Goal: Find specific page/section

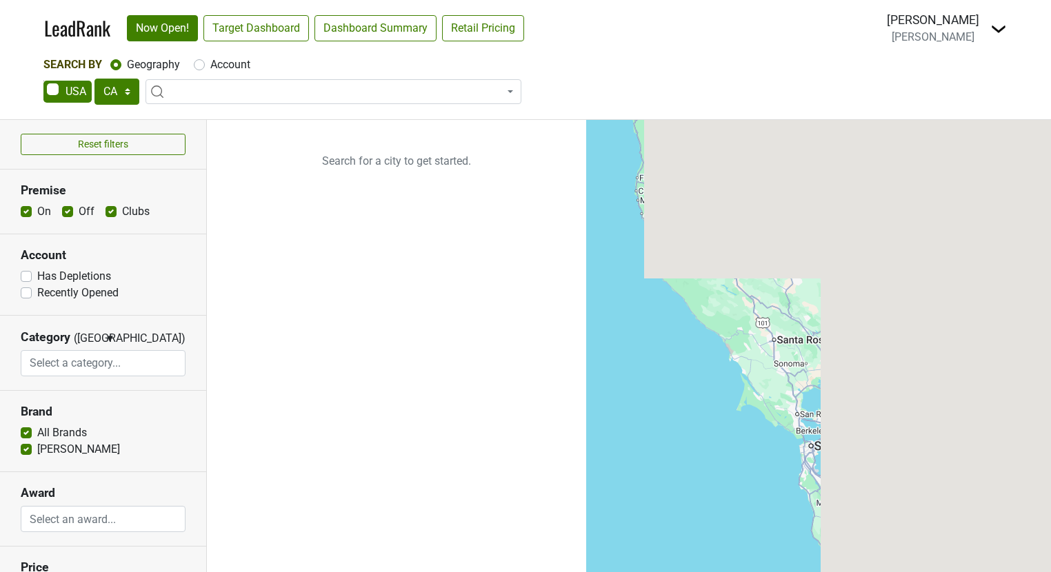
select select "CA"
select select
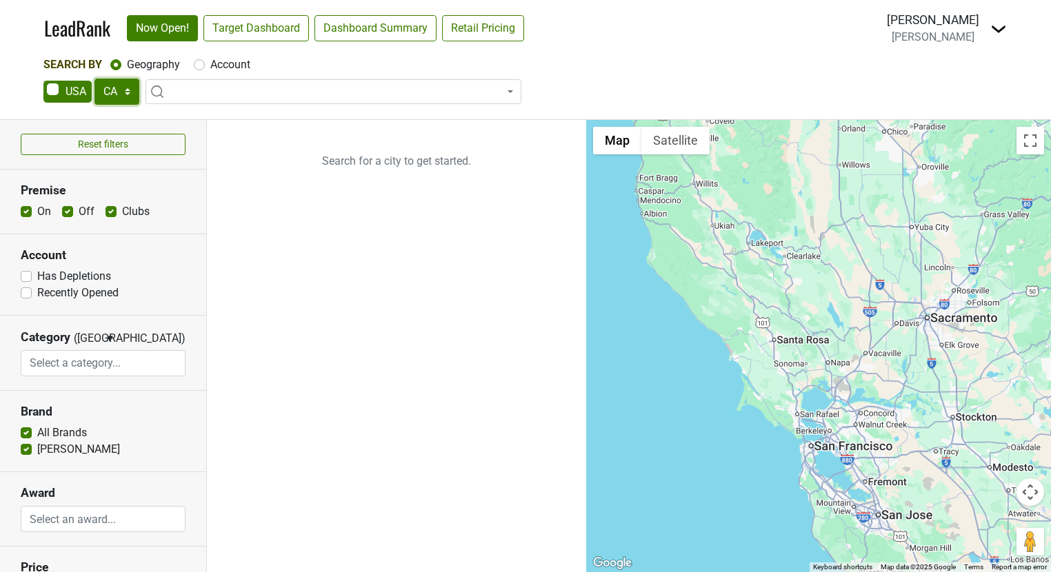
click at [105, 94] on select "AK AL AR AZ CA CO CT DC DE FL GA HI IA ID IL IN KS KY LA MA MD ME MI MN MO MS M…" at bounding box center [116, 92] width 45 height 26
select select "NY"
click at [94, 79] on select "AK AL AR AZ CA CO CT DC DE FL GA HI IA ID IL IN KS KY LA MA MD ME MI MN MO MS M…" at bounding box center [116, 92] width 45 height 26
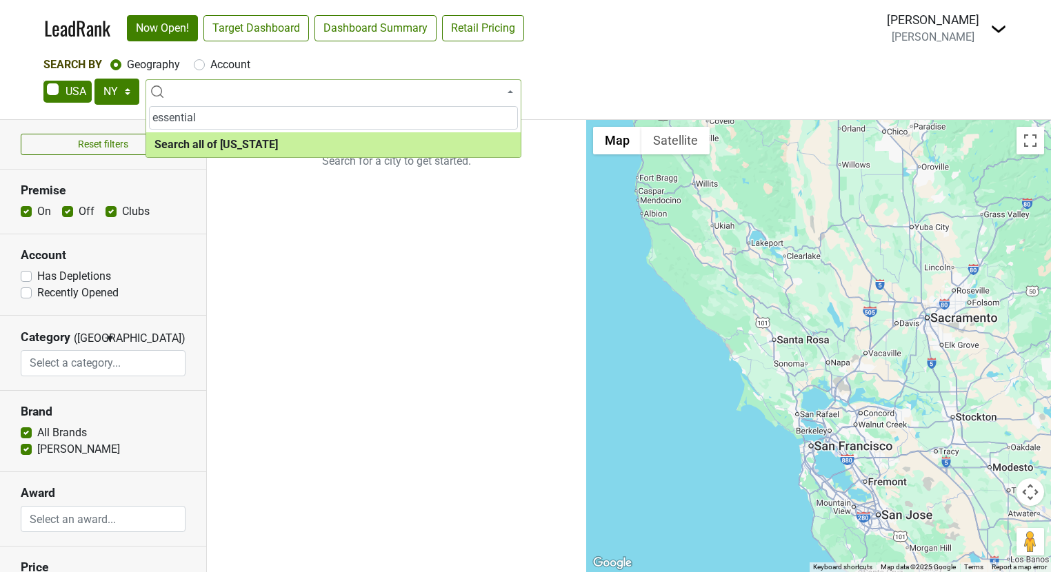
type input "essential"
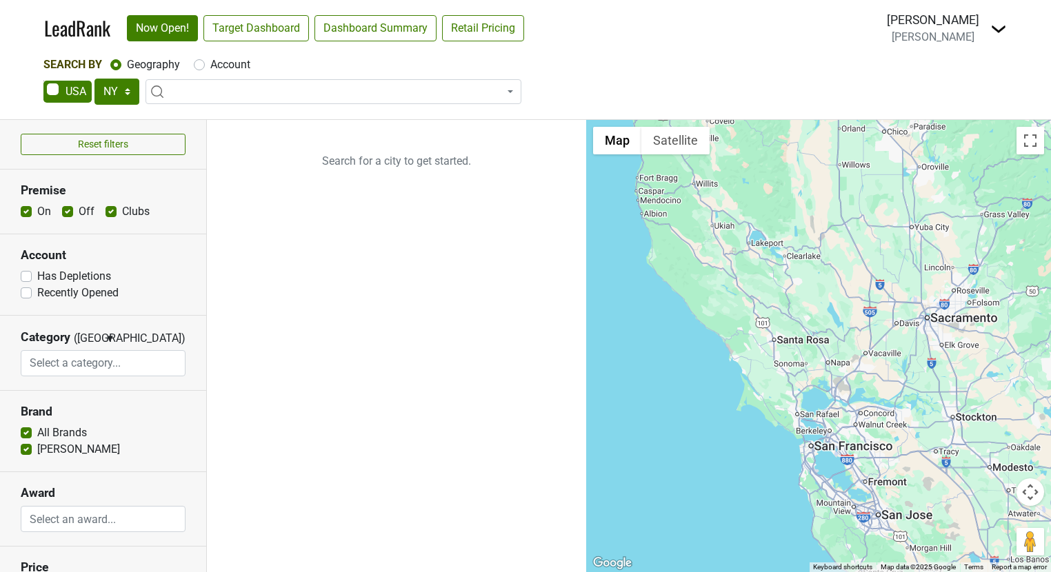
click at [192, 71] on div "Search By Geography Account" at bounding box center [525, 65] width 964 height 17
click at [197, 71] on div "Account" at bounding box center [222, 65] width 57 height 17
click at [210, 65] on label "Account" at bounding box center [230, 65] width 40 height 17
click at [197, 65] on input "Account" at bounding box center [199, 64] width 11 height 14
radio input "true"
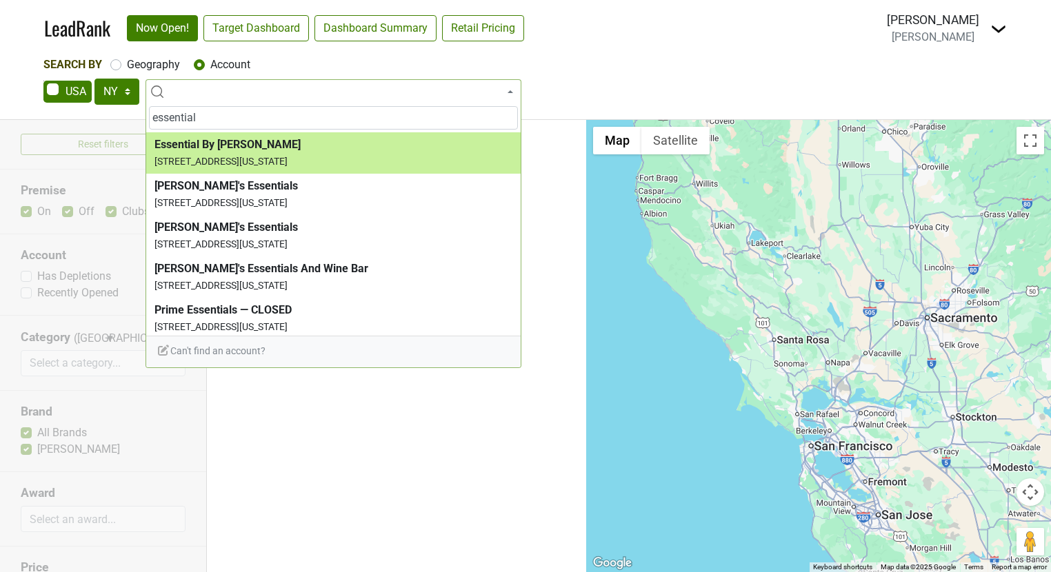
type input "essential"
select select "124211173"
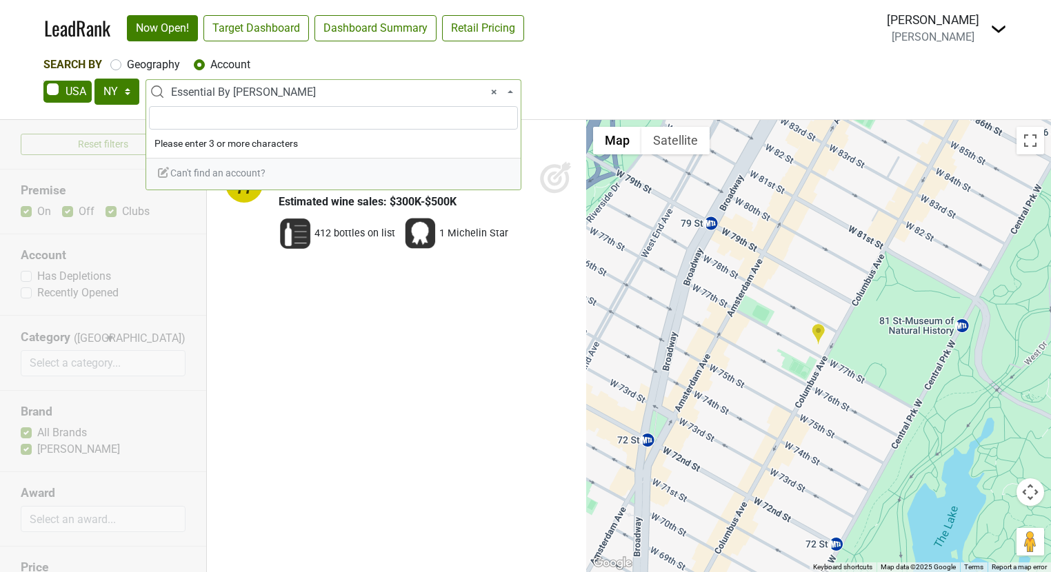
click at [310, 90] on span "× Essential By Christophe" at bounding box center [337, 92] width 333 height 17
click at [121, 88] on select "AK AL AR AZ CA CO CT DC DE FL GA HI IA ID IL IN KS KY LA MA MD ME MI MN MO MS M…" at bounding box center [116, 92] width 45 height 26
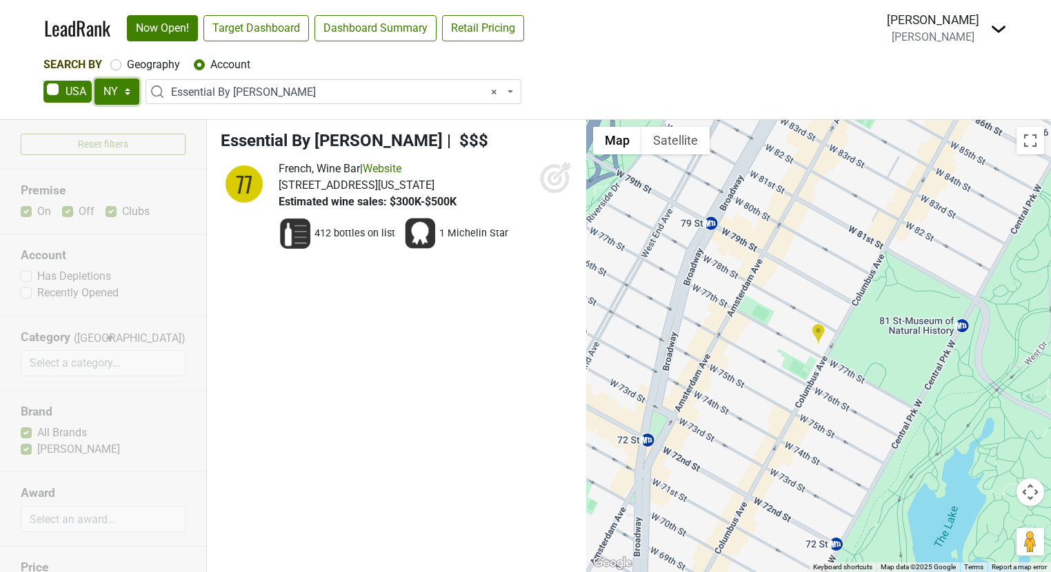
select select "AL"
click at [94, 79] on select "AK AL AR AZ CA CO CT DC DE FL GA HI IA ID IL IN KS KY LA MA MD ME MI MN MO MS M…" at bounding box center [116, 92] width 45 height 26
select select
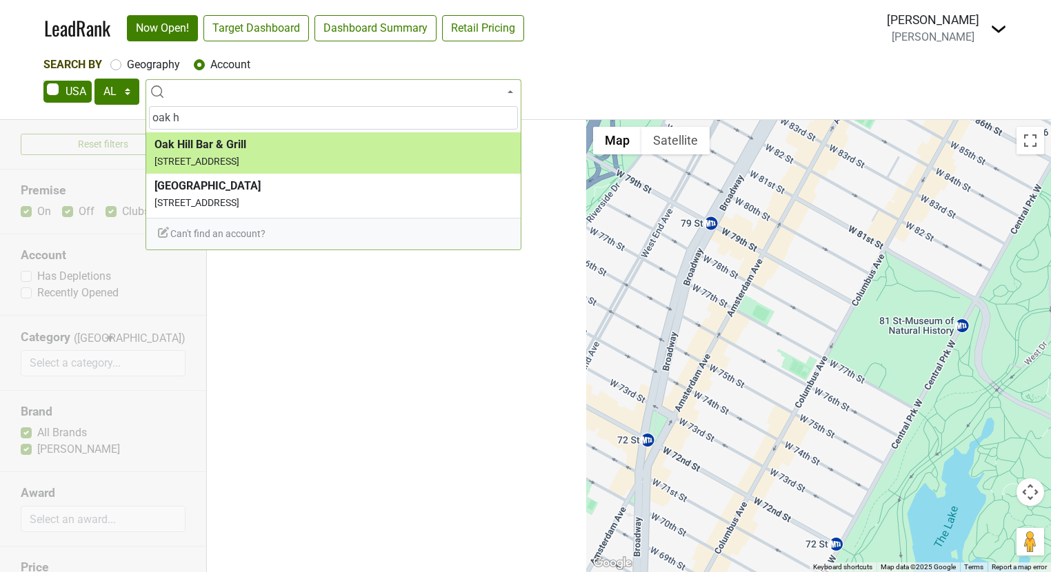
type input "oak h"
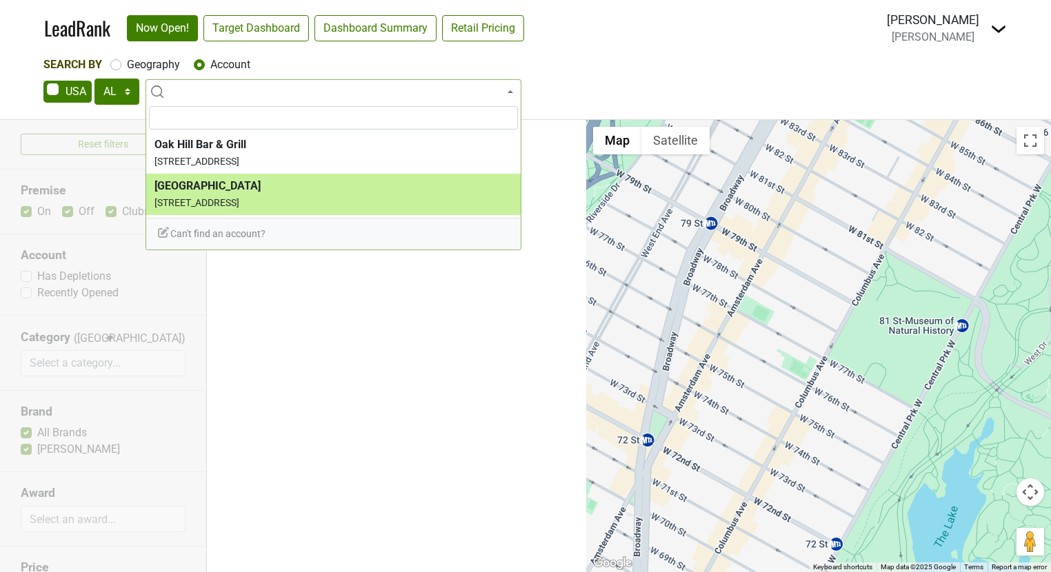
select select "124458718"
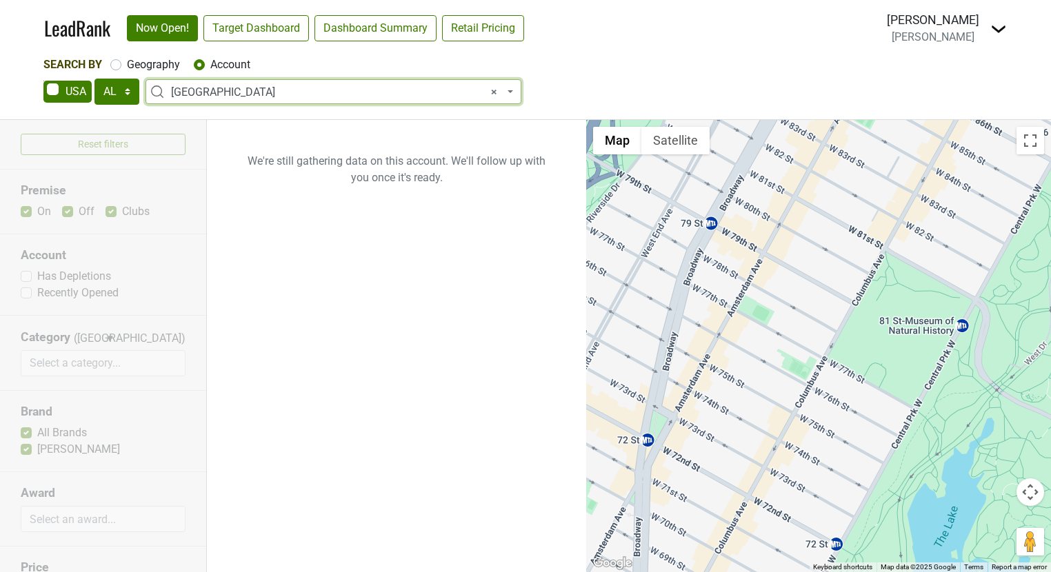
click at [223, 97] on span "× Oak House" at bounding box center [337, 92] width 333 height 17
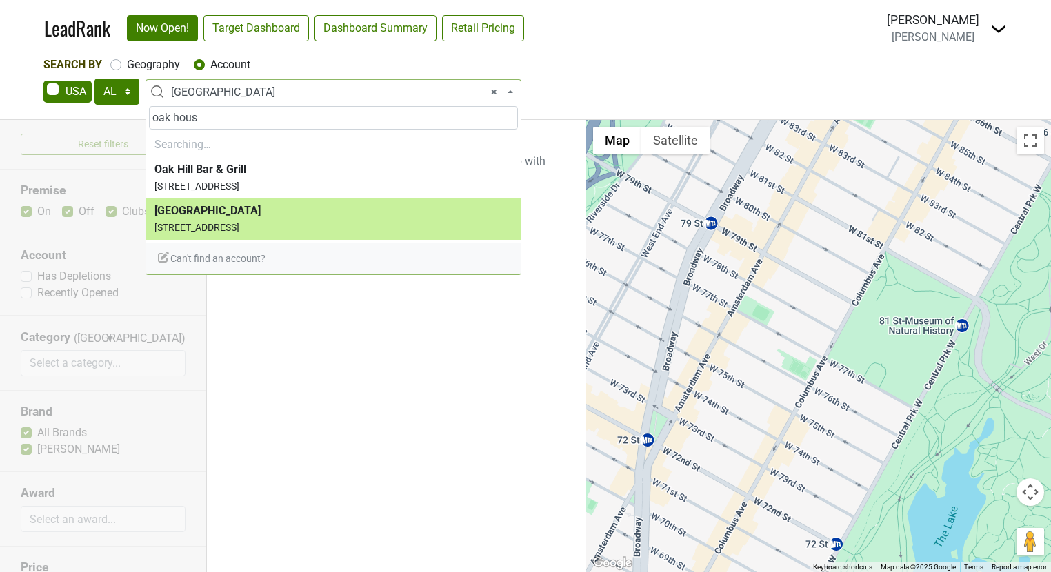
type input "oak house"
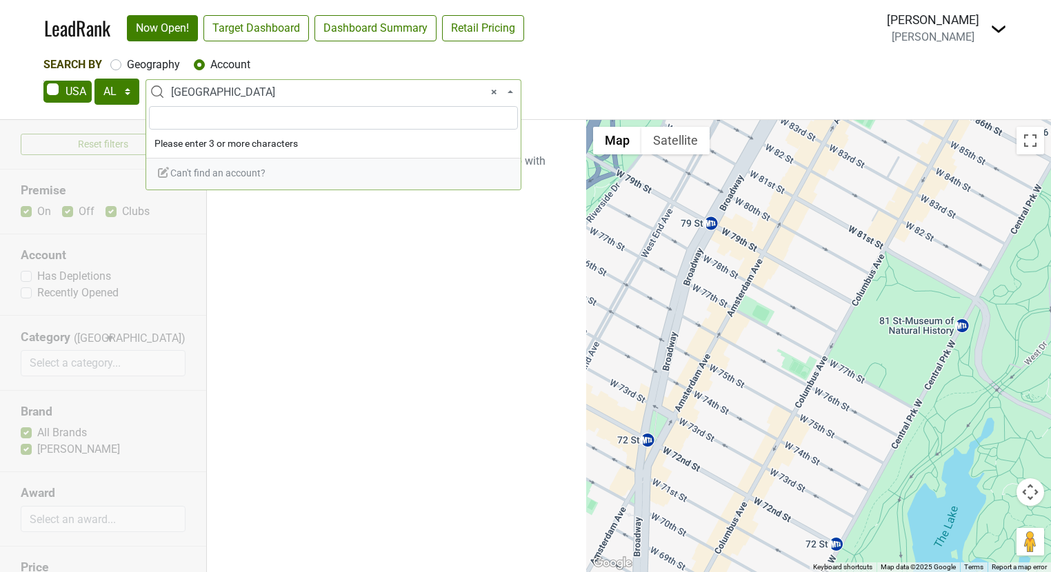
click at [199, 93] on span "× Oak House" at bounding box center [337, 92] width 333 height 17
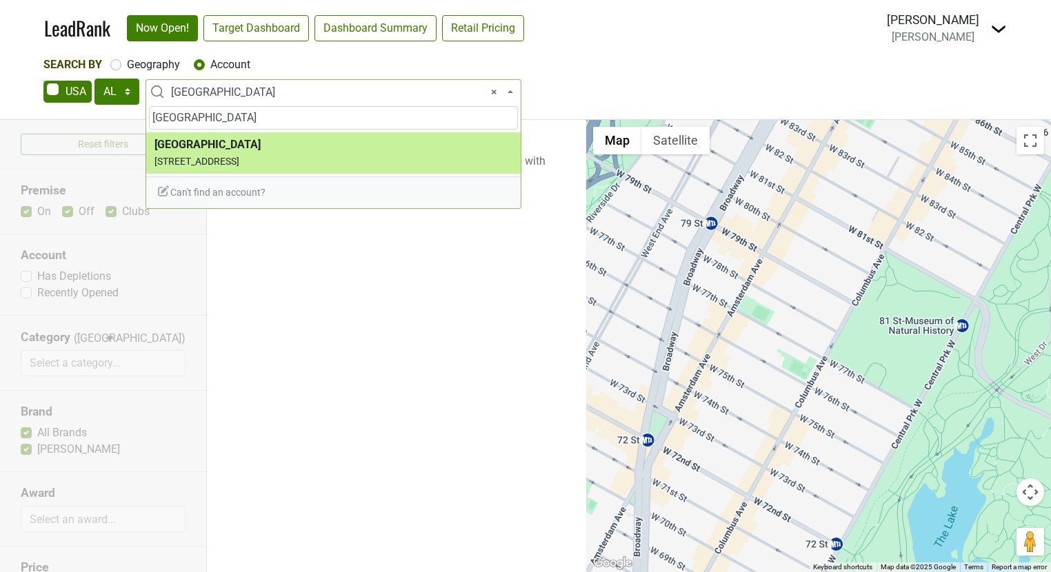
type input "oak house"
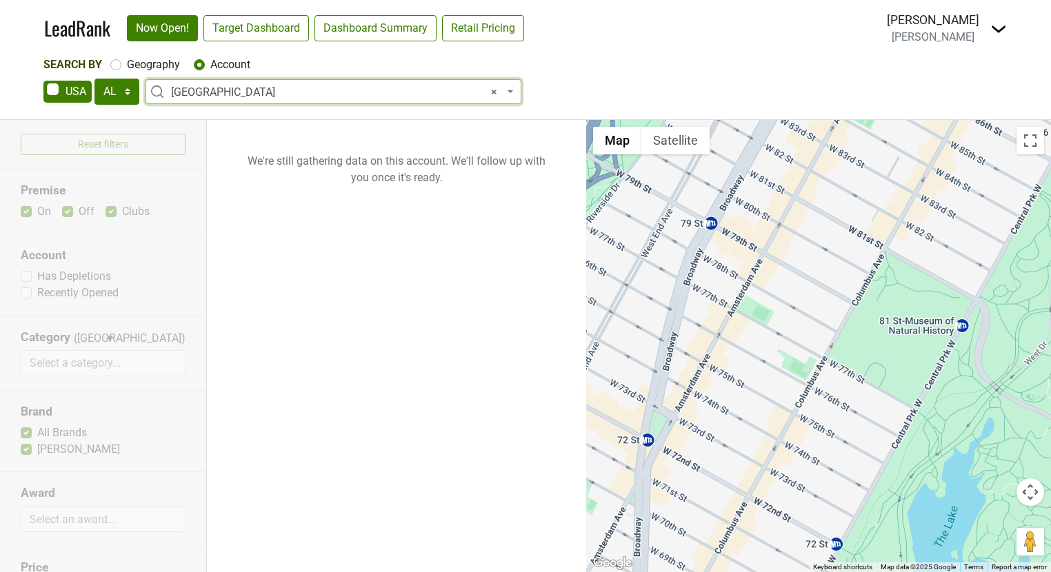
click at [127, 69] on label "Geography" at bounding box center [153, 65] width 53 height 17
click at [118, 69] on input "Geography" at bounding box center [115, 64] width 11 height 14
radio input "true"
select select
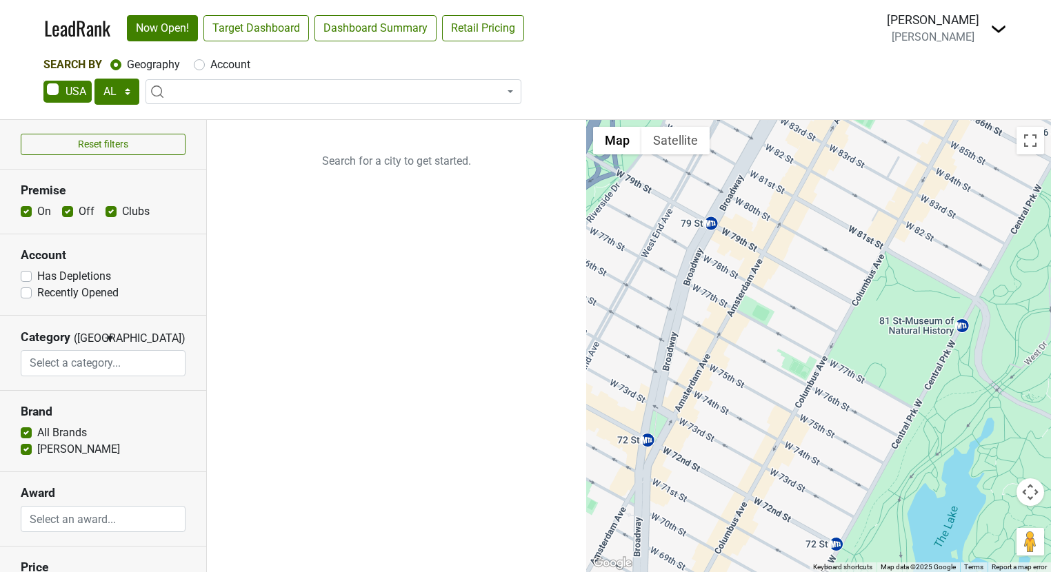
click at [210, 69] on label "Account" at bounding box center [230, 65] width 40 height 17
click at [201, 69] on input "Account" at bounding box center [199, 64] width 11 height 14
radio input "true"
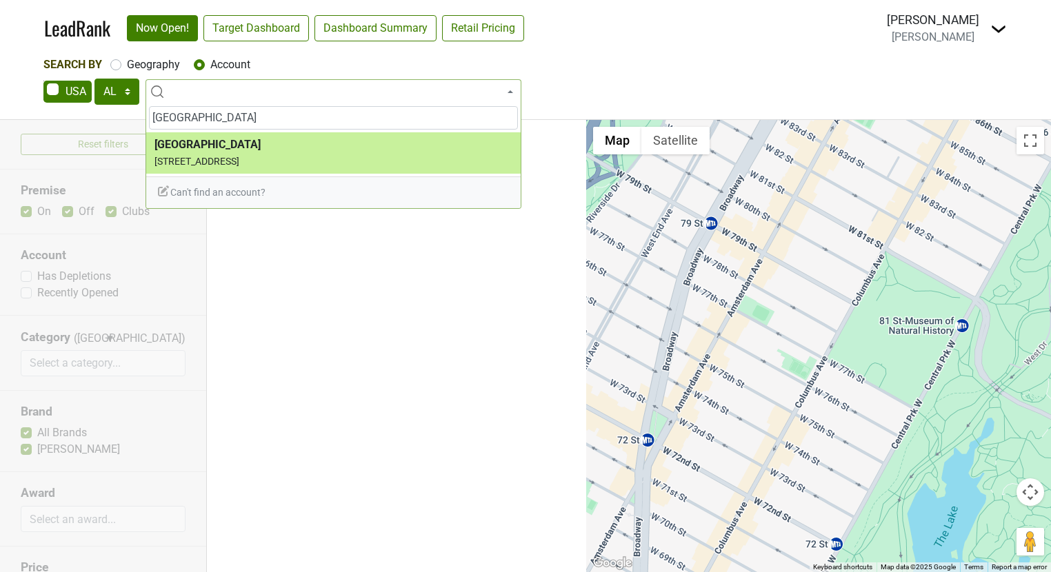
type input "oak house"
select select "124458718"
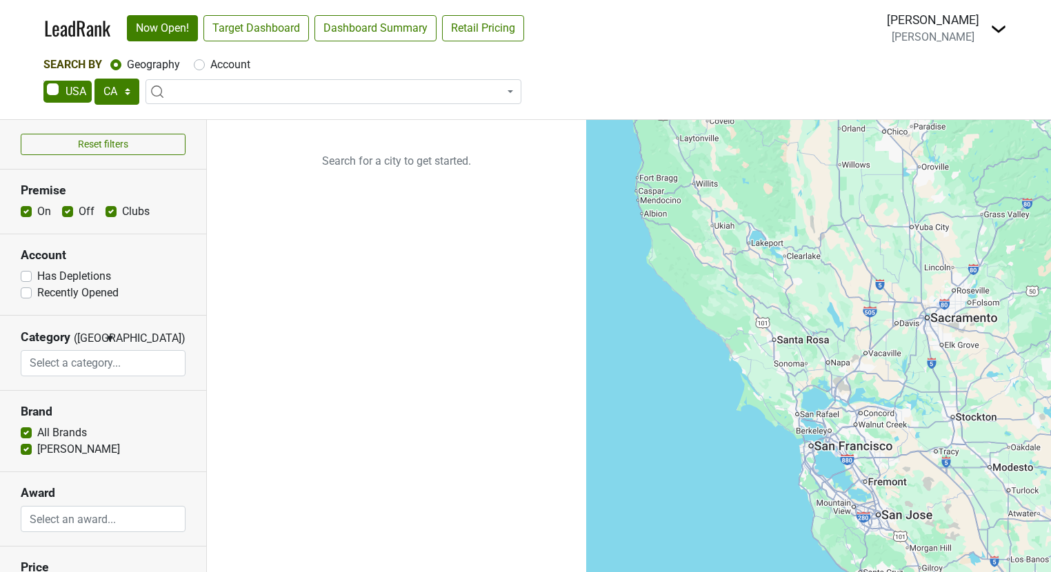
select select "CA"
select select
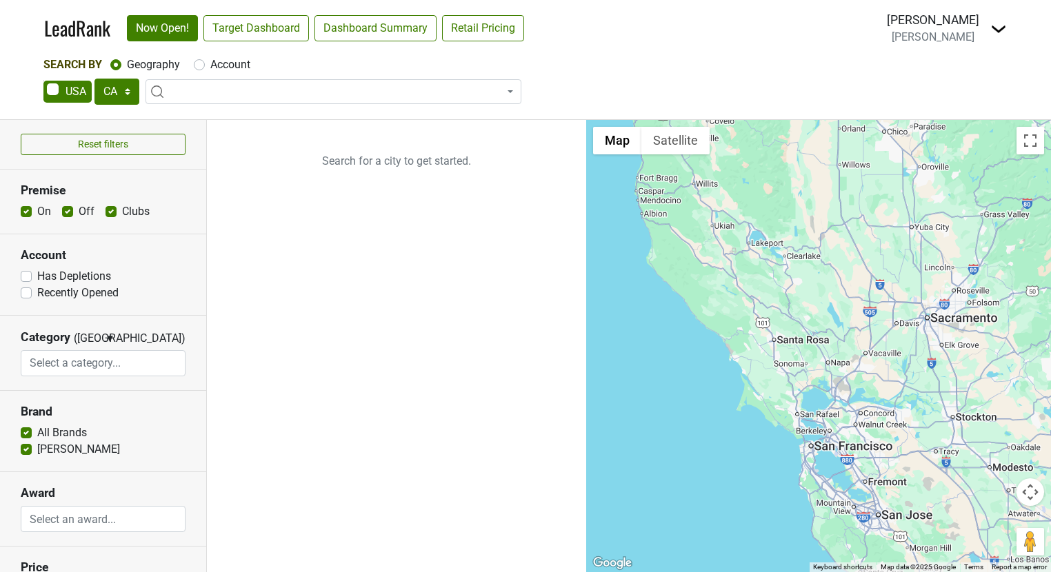
click at [1004, 26] on img at bounding box center [998, 29] width 17 height 17
click at [961, 96] on link "Logout" at bounding box center [948, 100] width 116 height 22
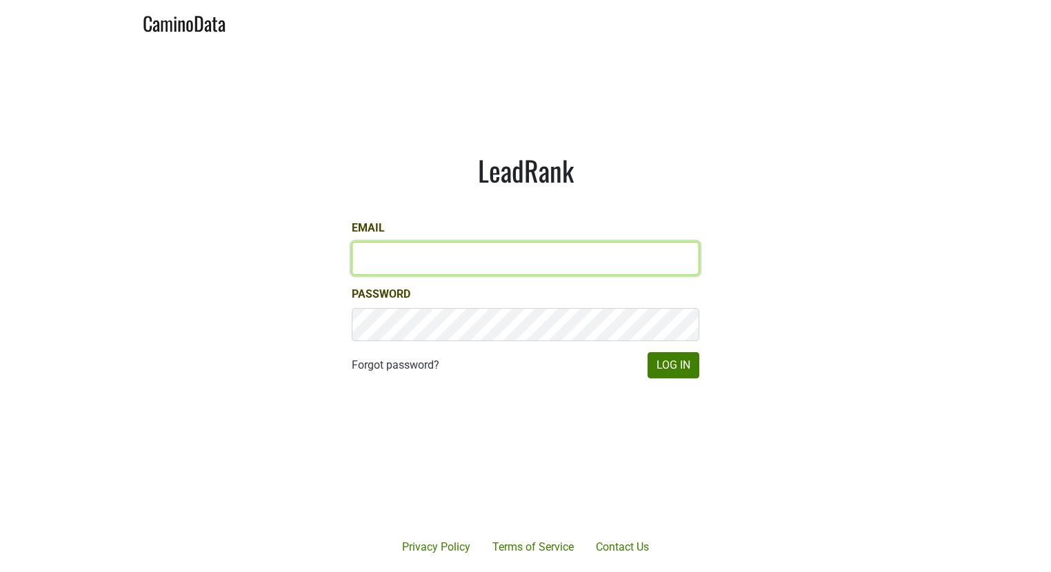
type input "[PERSON_NAME][EMAIL_ADDRESS][DOMAIN_NAME]"
click at [390, 261] on input "[PERSON_NAME][EMAIL_ADDRESS][DOMAIN_NAME]" at bounding box center [526, 258] width 348 height 33
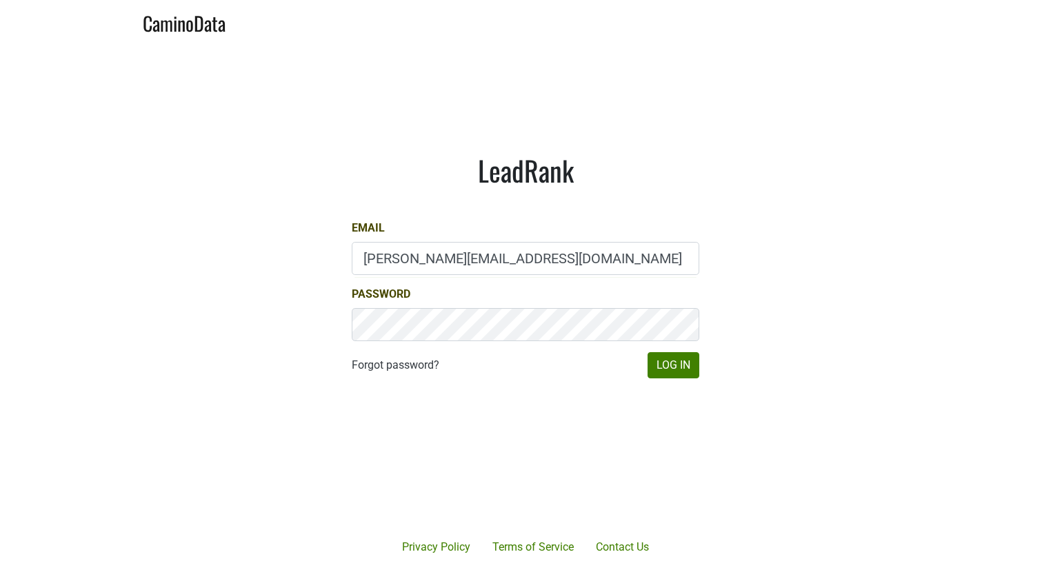
click at [760, 335] on main "LeadRank Email [PERSON_NAME][EMAIL_ADDRESS][DOMAIN_NAME] Password Forgot passwo…" at bounding box center [525, 265] width 1051 height 445
click at [688, 360] on button "Log In" at bounding box center [674, 365] width 52 height 26
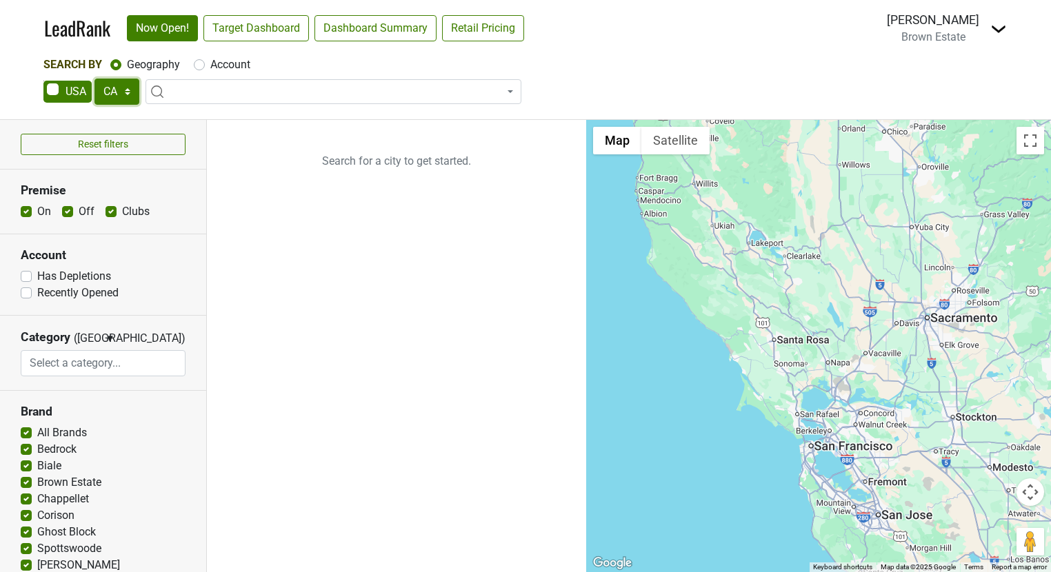
click at [97, 99] on select "AK AL AR AZ CA CO CT DC DE FL GA HI IA ID IL IN KS KY LA MA MD ME MI MN MO MS M…" at bounding box center [116, 92] width 45 height 26
select select "LA"
click at [94, 79] on select "AK AL AR AZ CA CO CT DC DE FL GA HI IA ID IL IN KS KY LA MA MD ME MI MN MO MS M…" at bounding box center [116, 92] width 45 height 26
click at [210, 63] on label "Account" at bounding box center [230, 65] width 40 height 17
click at [202, 63] on input "Account" at bounding box center [199, 64] width 11 height 14
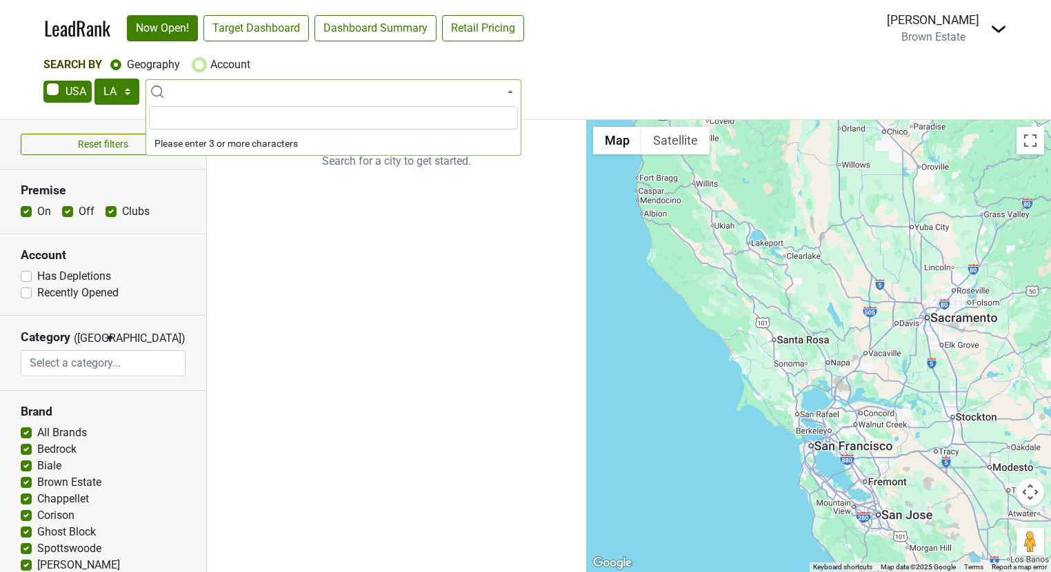
radio input "true"
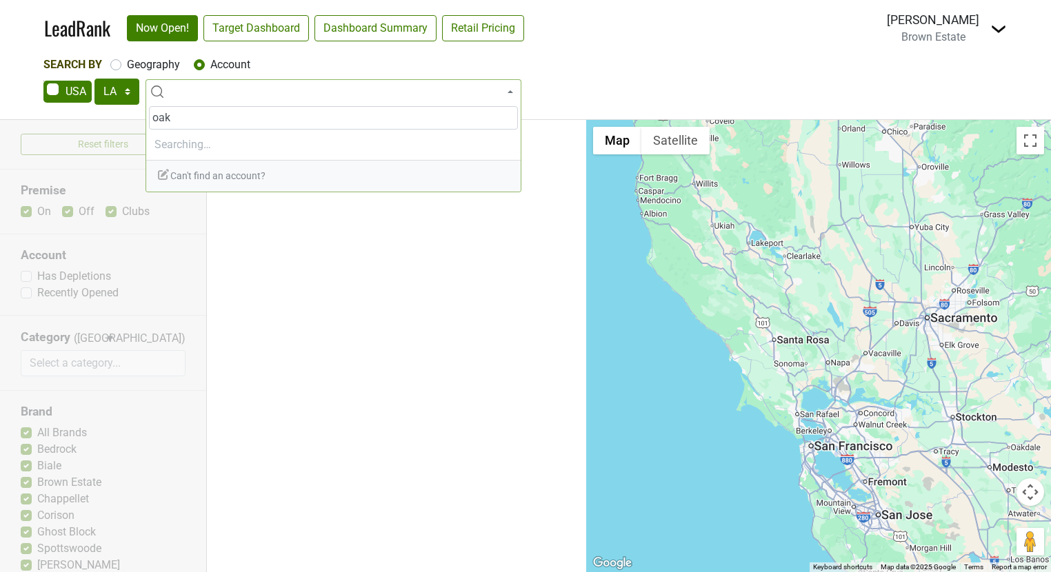
type input "oak h"
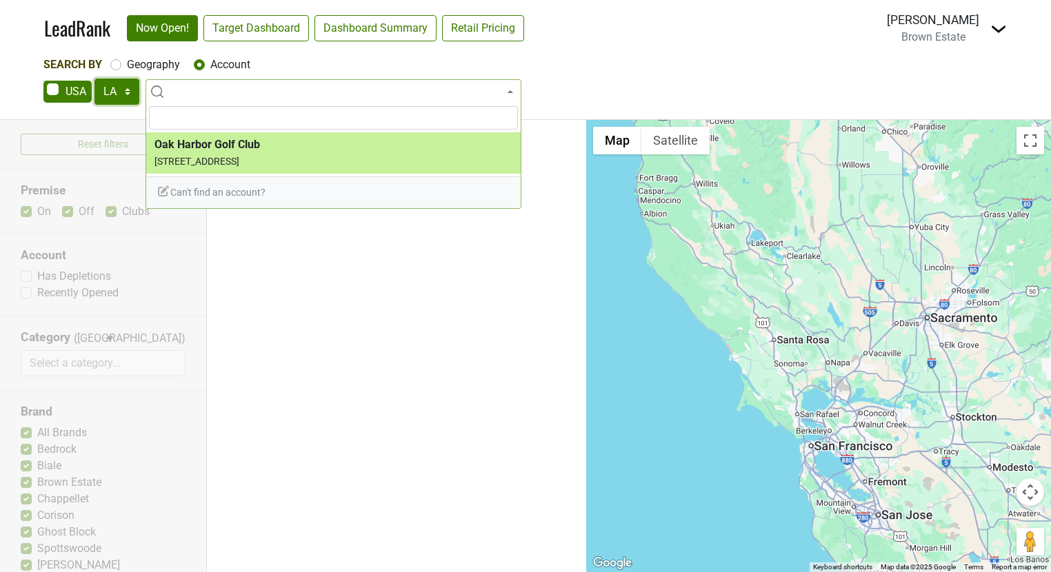
click at [112, 99] on select "AK AL AR AZ CA CO CT DC DE FL GA HI IA ID IL IN KS KY LA MA MD ME MI MN MO MS M…" at bounding box center [116, 92] width 45 height 26
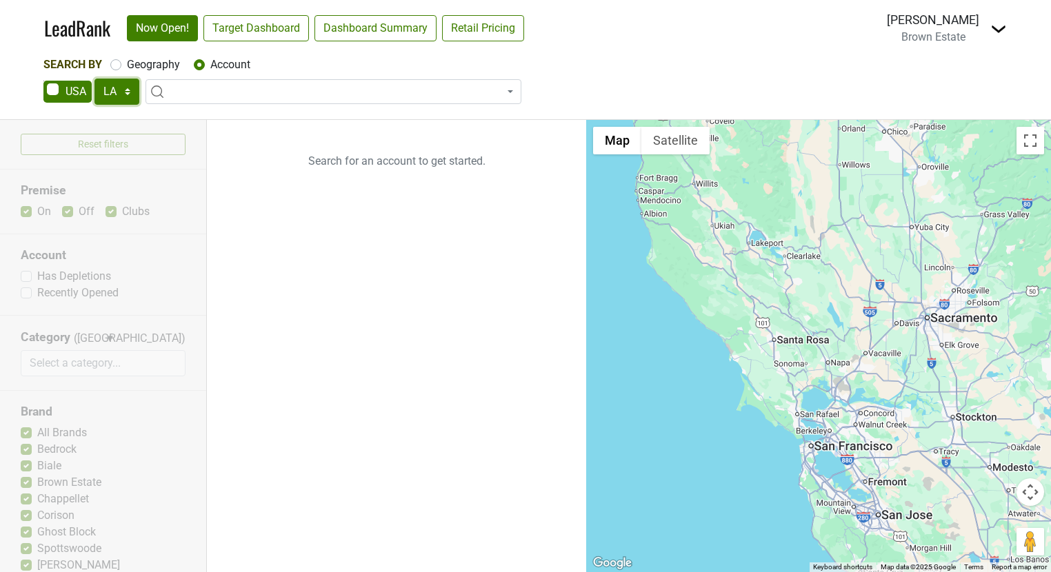
select select "AL"
click at [94, 79] on select "AK AL AR AZ CA CO CT DC DE FL GA HI IA ID IL IN KS KY LA MA MD ME MI MN MO MS M…" at bounding box center [116, 92] width 45 height 26
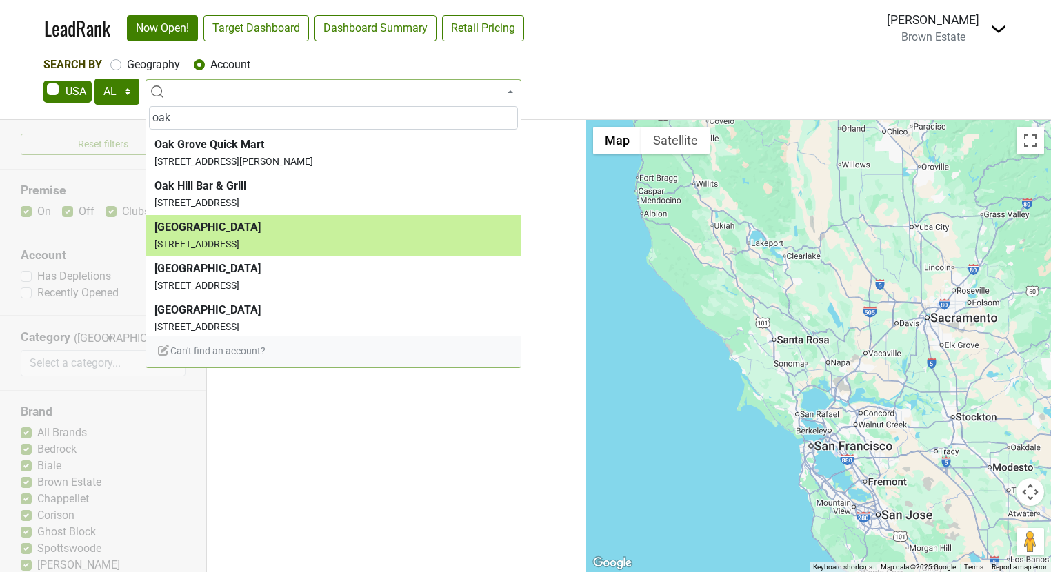
type input "oak"
select select "124458718"
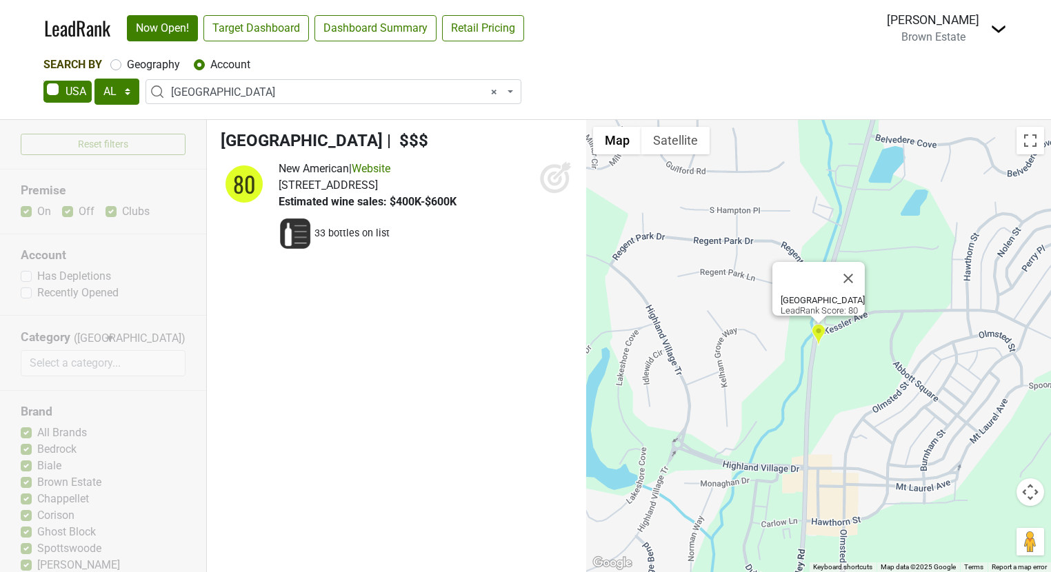
click at [561, 179] on icon at bounding box center [555, 179] width 14 height 14
click at [997, 21] on img at bounding box center [998, 29] width 17 height 17
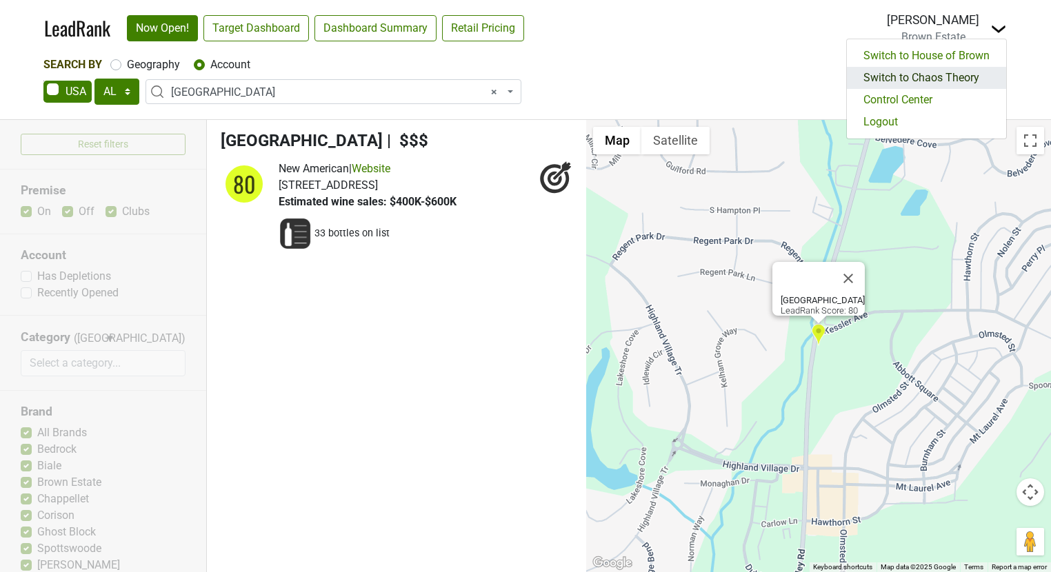
click at [954, 80] on link "Switch to Chaos Theory" at bounding box center [926, 78] width 159 height 22
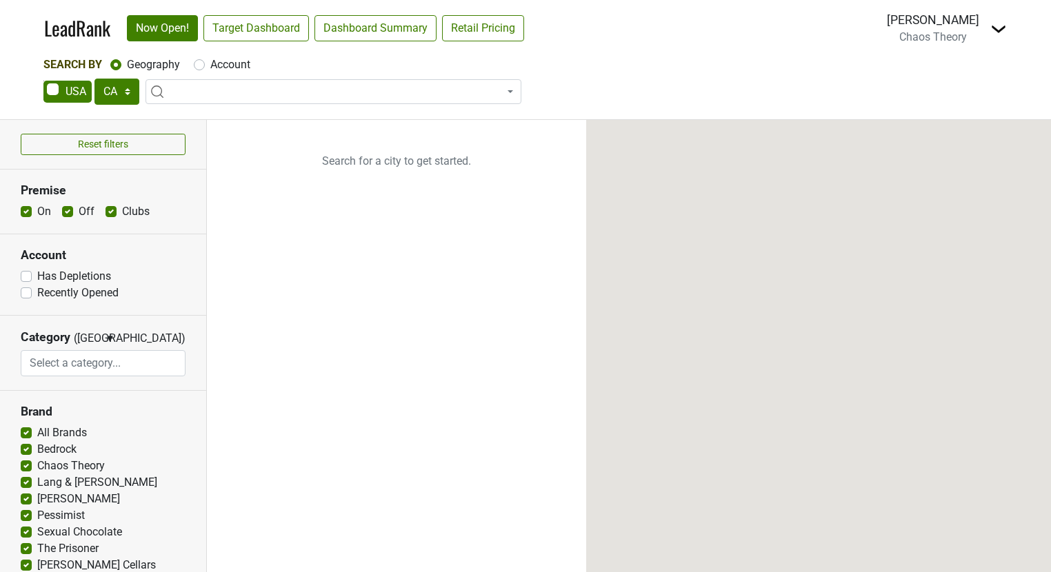
select select "CA"
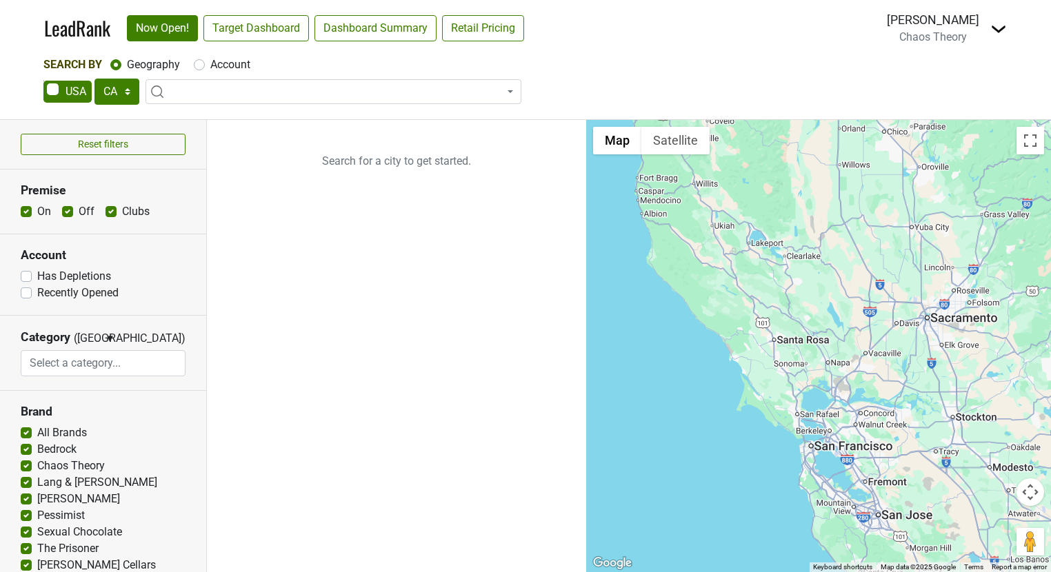
click at [194, 71] on div "Account" at bounding box center [222, 65] width 57 height 17
click at [210, 68] on label "Account" at bounding box center [230, 65] width 40 height 17
click at [195, 68] on input "Account" at bounding box center [199, 64] width 11 height 14
radio input "true"
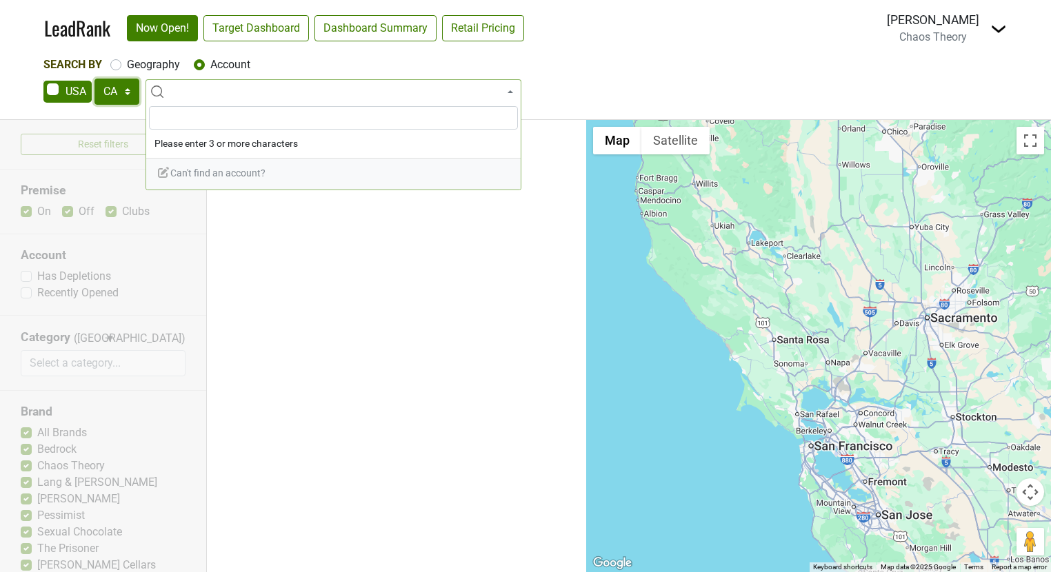
click at [114, 97] on select "AK AL AR AZ CA CO CT DC DE FL GA HI IA ID IL IN KS KY LA MA MD ME MI MN MO MS M…" at bounding box center [116, 92] width 45 height 26
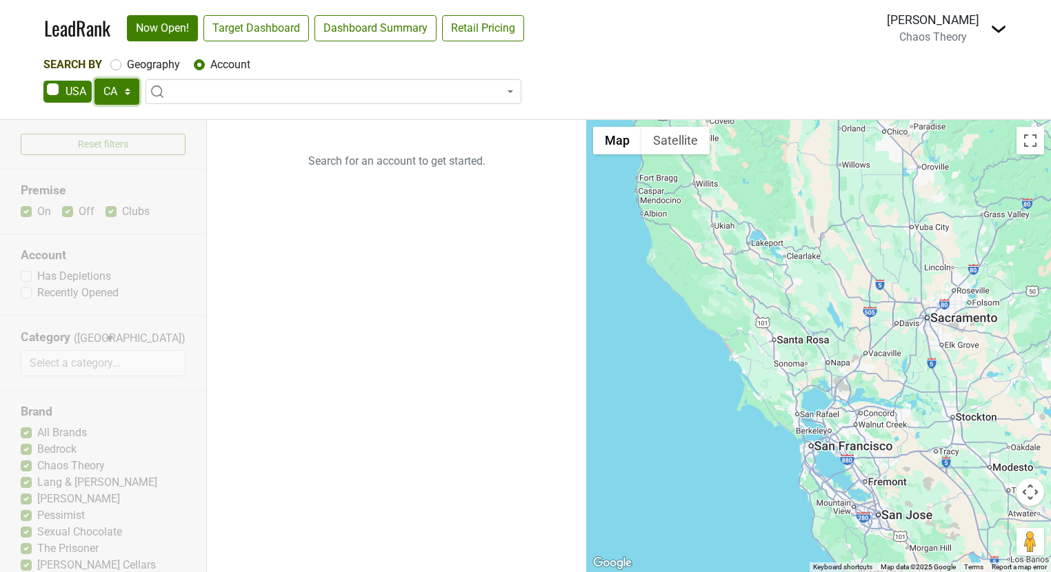
select select "AL"
click at [94, 79] on select "AK AL AR AZ CA CO CT DC DE FL GA HI IA ID IL IN KS KY LA MA MD ME MI MN MO MS M…" at bounding box center [116, 92] width 45 height 26
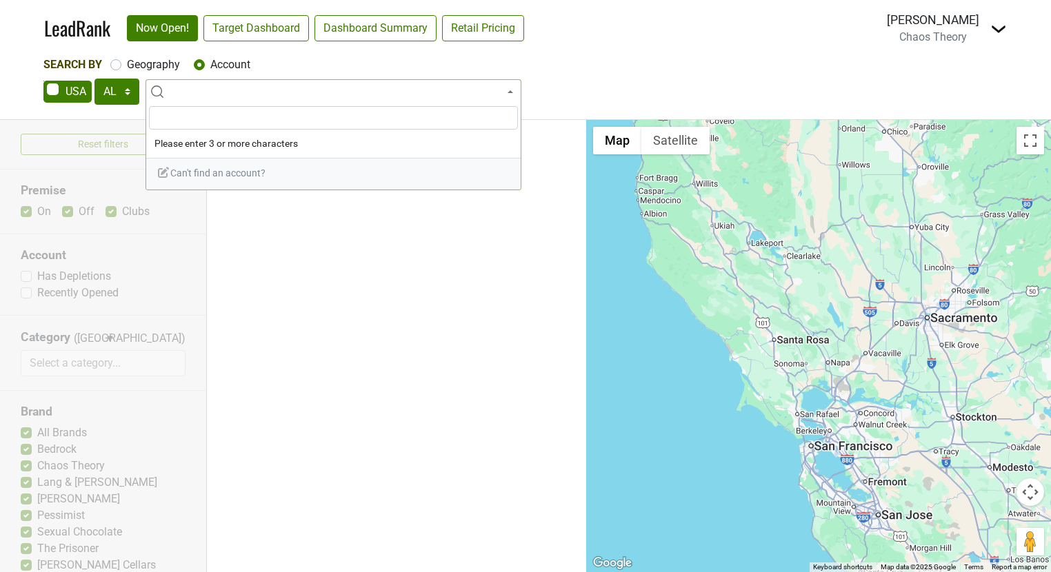
click at [195, 110] on input "search" at bounding box center [333, 117] width 369 height 23
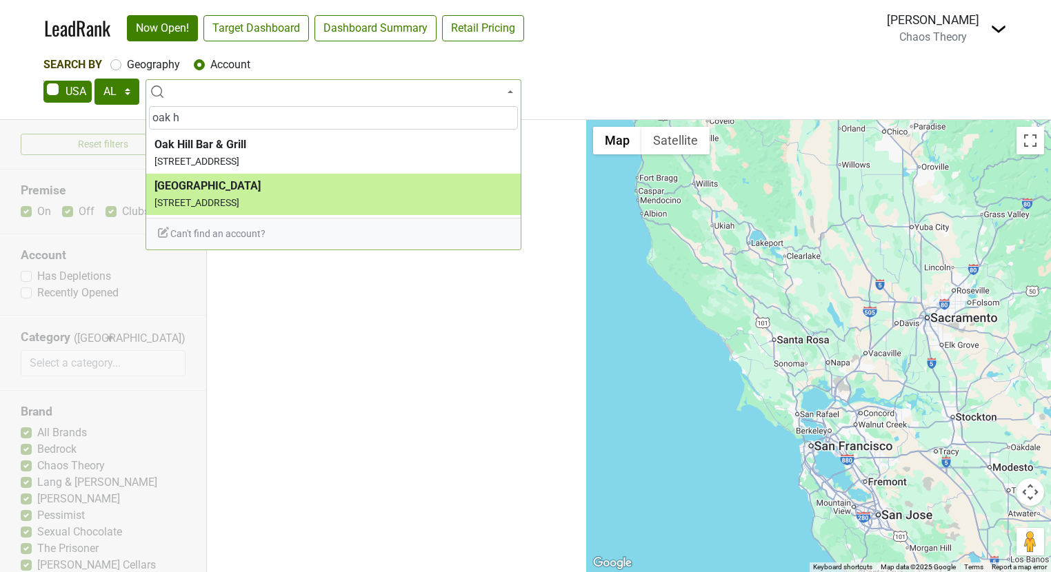
type input "oak h"
select select "124458718"
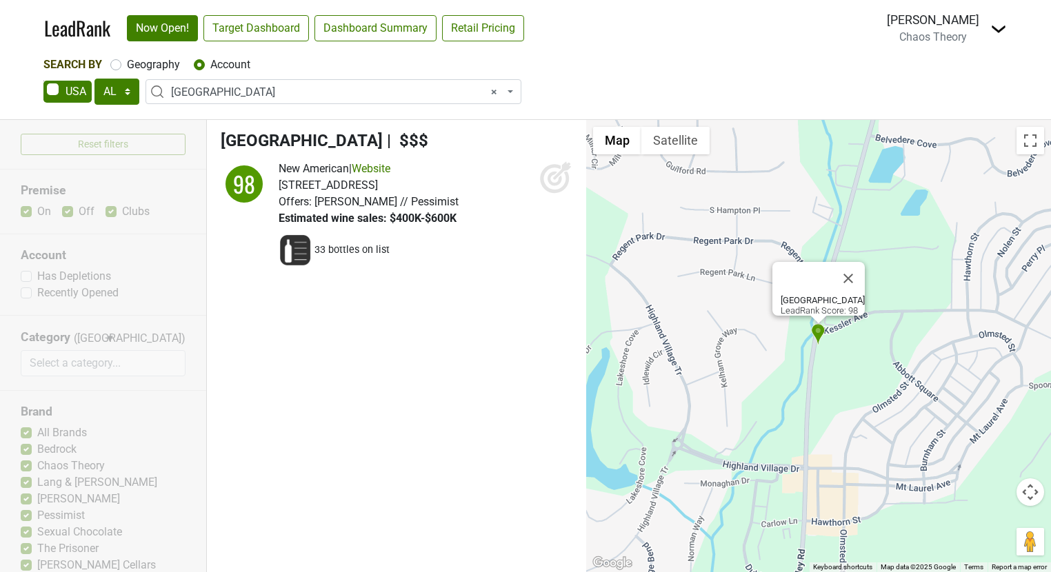
click at [548, 178] on icon at bounding box center [555, 179] width 14 height 14
click at [1002, 27] on img at bounding box center [998, 29] width 17 height 17
